Goal: Information Seeking & Learning: Learn about a topic

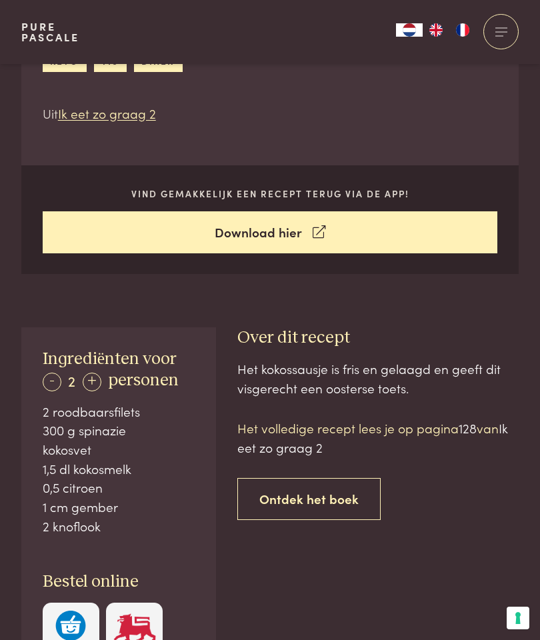
scroll to position [437, 0]
click at [463, 476] on div "Het volledige recept lees je op pagina 128 van Ik eet zo graag 2 Ontdek het boek" at bounding box center [377, 469] width 281 height 101
click at [489, 425] on p "Het volledige recept lees je op pagina 128 van Ik eet zo graag 2" at bounding box center [377, 438] width 281 height 38
click at [438, 430] on p "Het volledige recept lees je op pagina 128 van Ik eet zo graag 2" at bounding box center [377, 438] width 281 height 38
click at [375, 429] on p "Het volledige recept lees je op pagina 128 van Ik eet zo graag 2" at bounding box center [377, 438] width 281 height 38
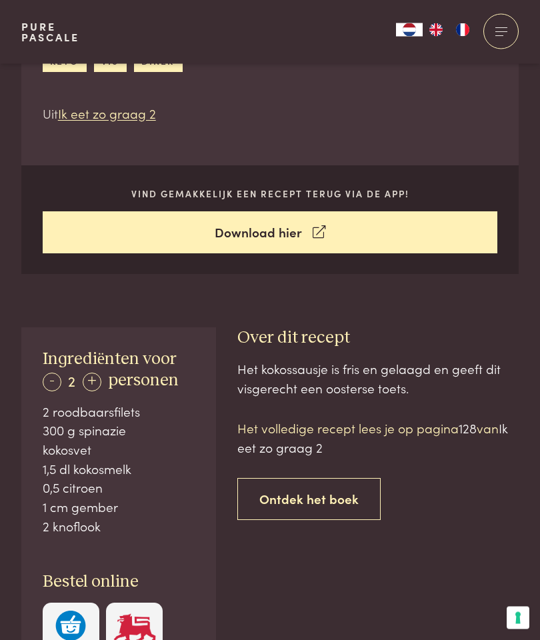
click at [313, 431] on p "Het volledige recept lees je op pagina 128 van Ik eet zo graag 2" at bounding box center [377, 438] width 281 height 38
click at [317, 495] on link "Ontdek het boek" at bounding box center [308, 499] width 143 height 42
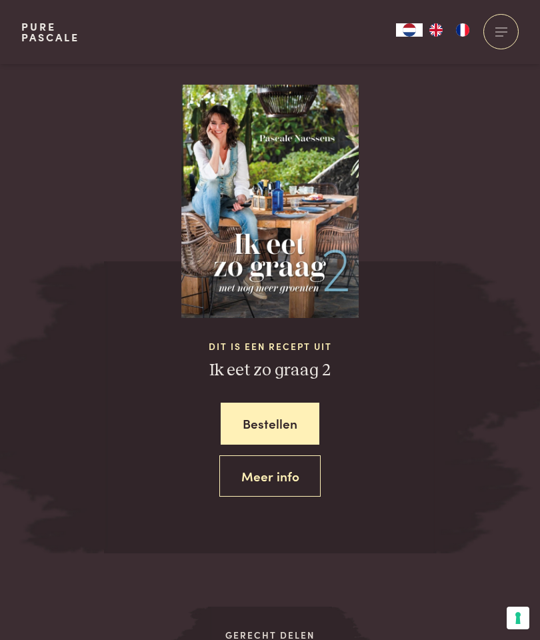
scroll to position [1306, 0]
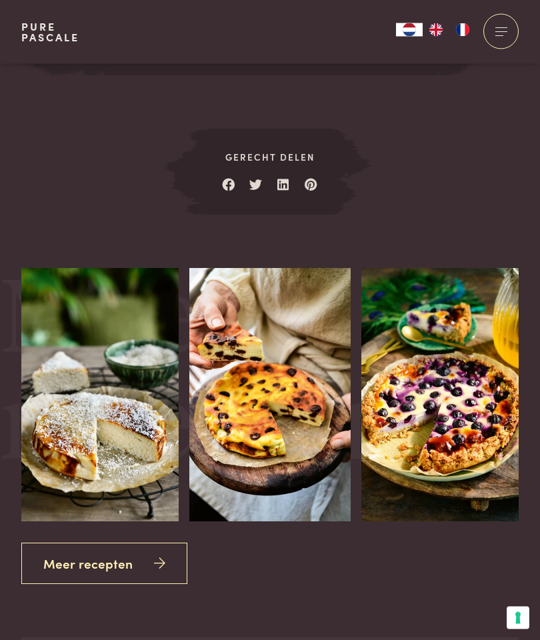
scroll to position [1730, 0]
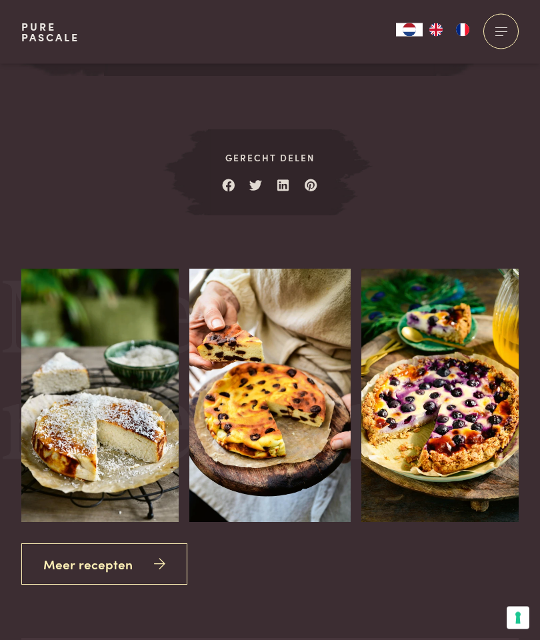
click at [109, 558] on link "Meer recepten" at bounding box center [104, 565] width 166 height 42
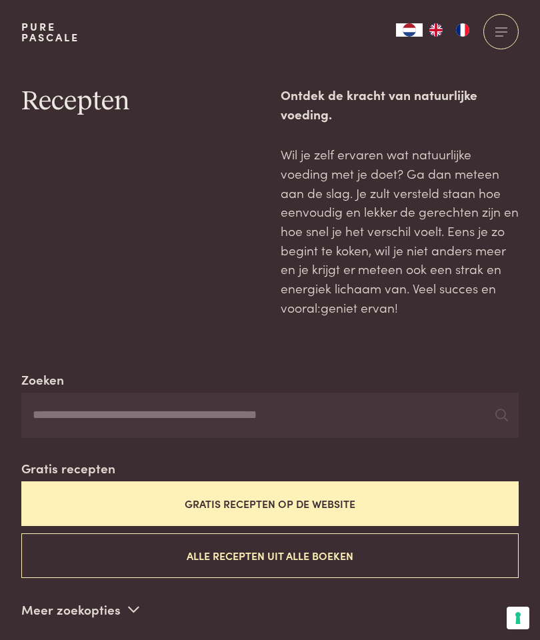
click at [314, 557] on button "Alle recepten uit alle boeken" at bounding box center [269, 555] width 497 height 45
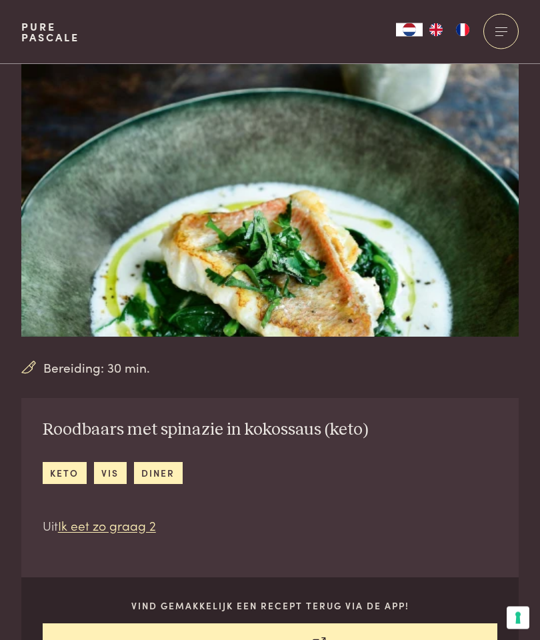
scroll to position [29, 0]
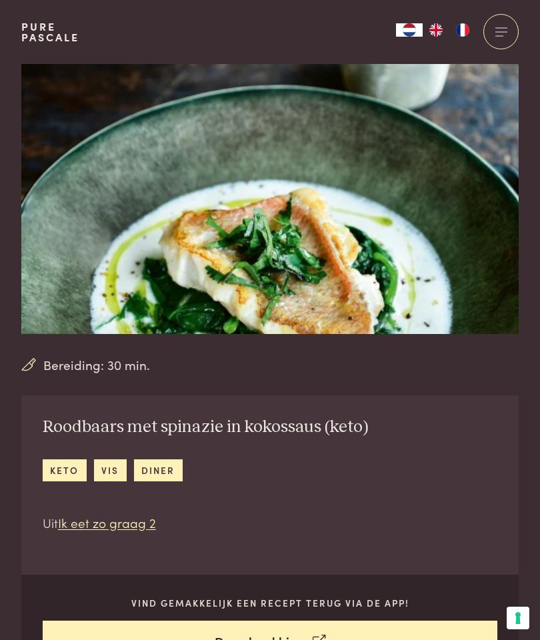
click at [117, 529] on link "Ik eet zo graag 2" at bounding box center [107, 522] width 98 height 18
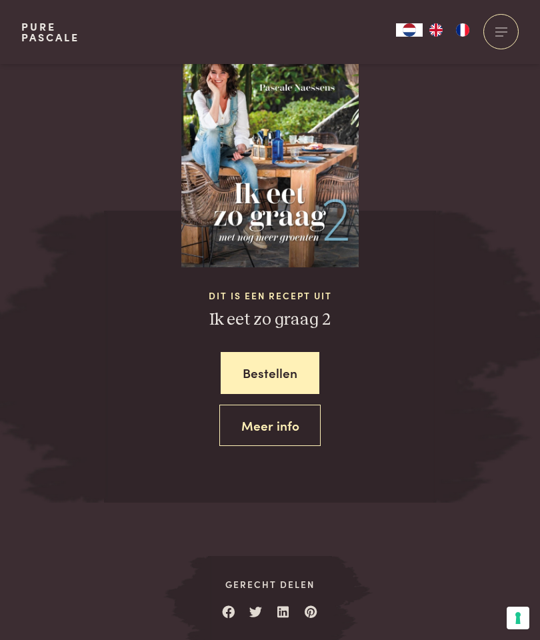
scroll to position [1306, 0]
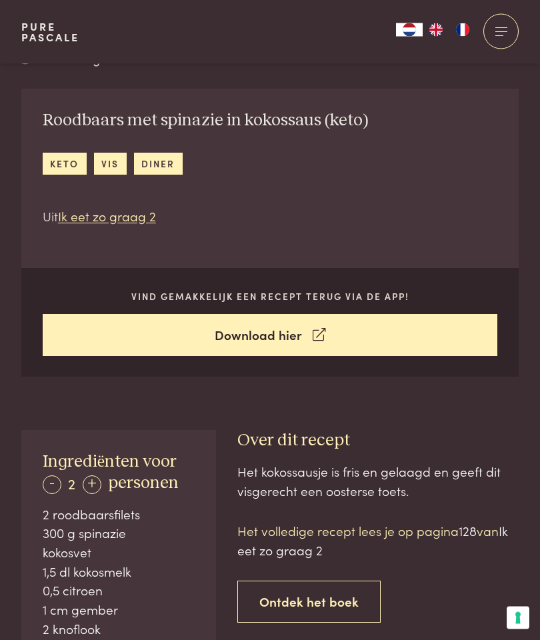
scroll to position [335, 0]
click at [385, 533] on p "Het volledige recept lees je op pagina 128 van Ik eet zo graag 2" at bounding box center [377, 540] width 281 height 38
click at [355, 531] on p "Het volledige recept lees je op pagina 128 van Ik eet zo graag 2" at bounding box center [377, 540] width 281 height 38
click at [445, 563] on div "Het volledige recept lees je op pagina 128 van Ik eet zo graag 2 Ontdek het boek" at bounding box center [377, 571] width 281 height 101
click at [485, 523] on p "Het volledige recept lees je op pagina 128 van Ik eet zo graag 2" at bounding box center [377, 540] width 281 height 38
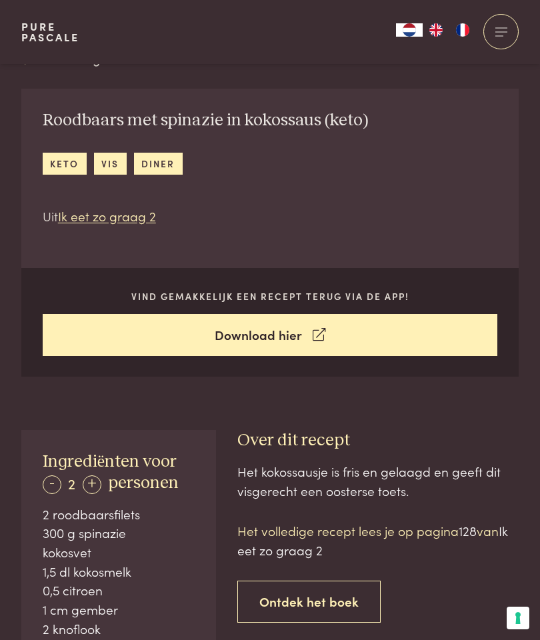
click at [508, 529] on span "Ik eet zo graag 2" at bounding box center [372, 539] width 271 height 37
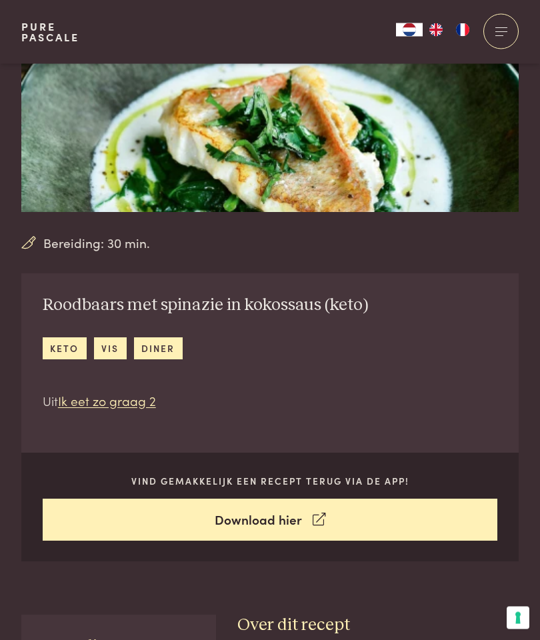
scroll to position [0, 0]
